Goal: Information Seeking & Learning: Learn about a topic

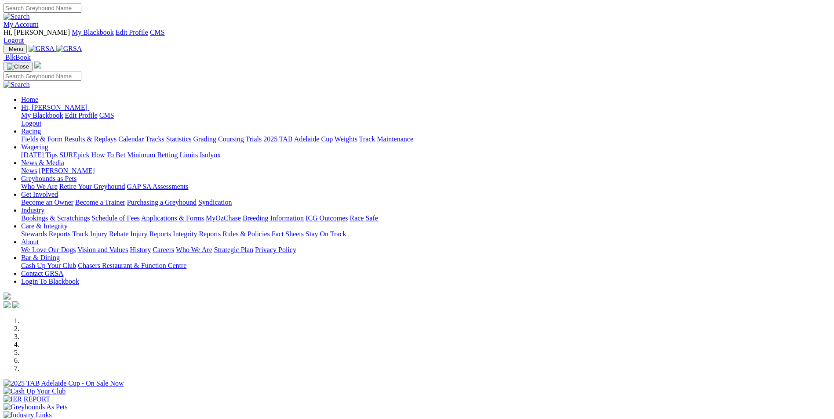
scroll to position [220, 0]
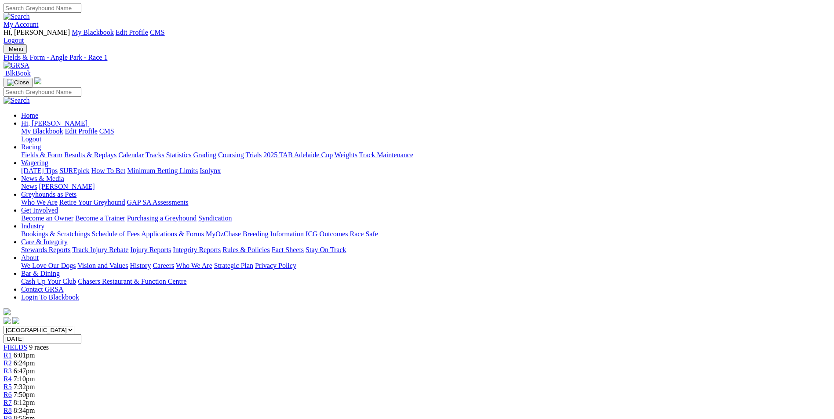
click at [35, 360] on span "6:24pm" at bounding box center [25, 363] width 22 height 7
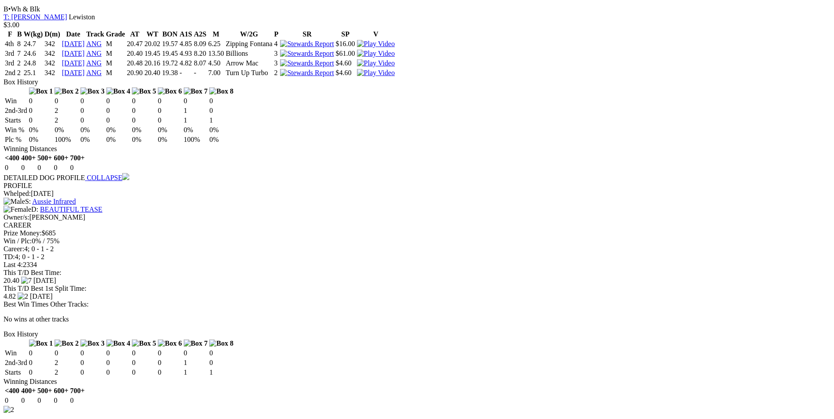
scroll to position [1011, 0]
